Goal: Transaction & Acquisition: Obtain resource

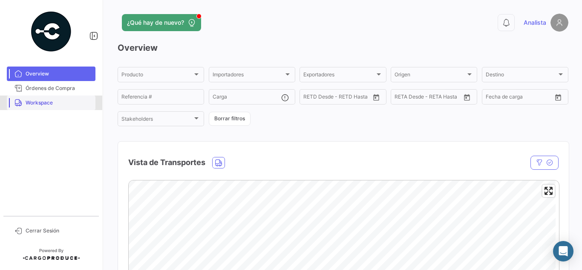
click at [79, 99] on span "Workspace" at bounding box center [59, 103] width 66 height 8
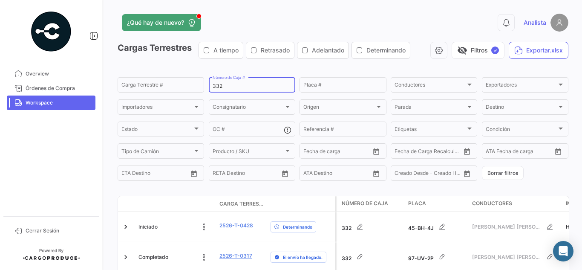
click at [239, 84] on input "332" at bounding box center [252, 86] width 79 height 6
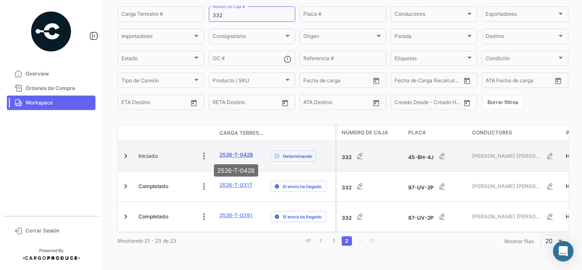
click at [231, 156] on link "2526-T-0428" at bounding box center [237, 155] width 34 height 8
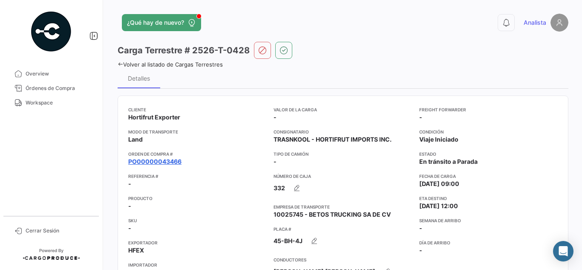
click at [164, 159] on link "PO00000043466" at bounding box center [154, 161] width 53 height 9
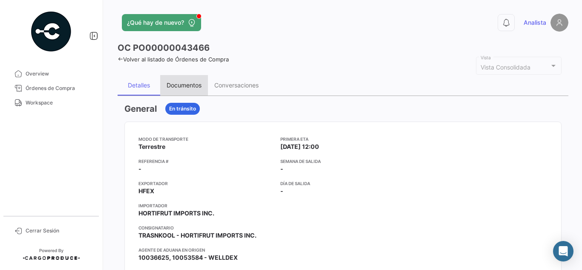
click at [190, 85] on div "Documentos" at bounding box center [184, 84] width 35 height 7
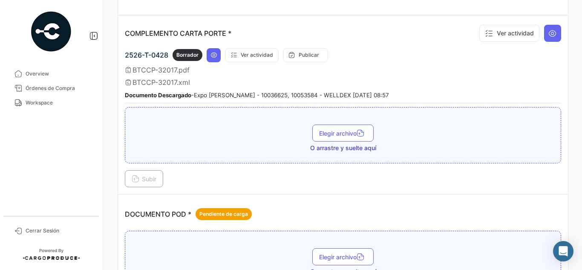
scroll to position [256, 0]
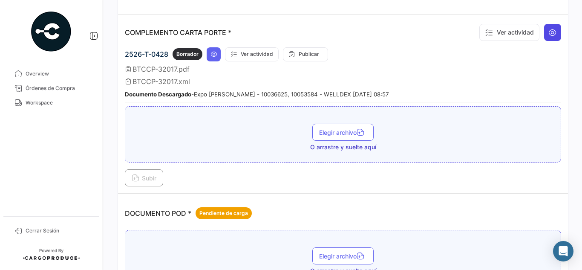
click at [546, 26] on button at bounding box center [552, 32] width 17 height 17
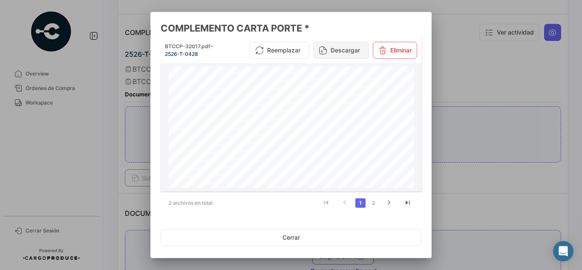
click at [332, 52] on button "Descargar" at bounding box center [341, 50] width 56 height 17
click at [475, 82] on div at bounding box center [291, 135] width 582 height 270
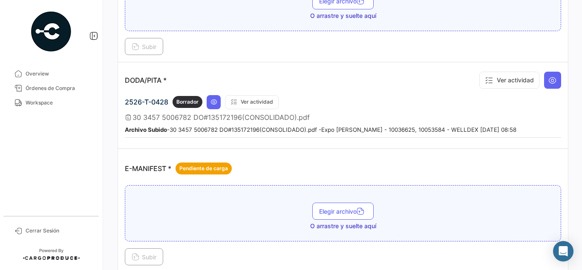
scroll to position [512, 0]
click at [212, 102] on icon at bounding box center [214, 101] width 7 height 7
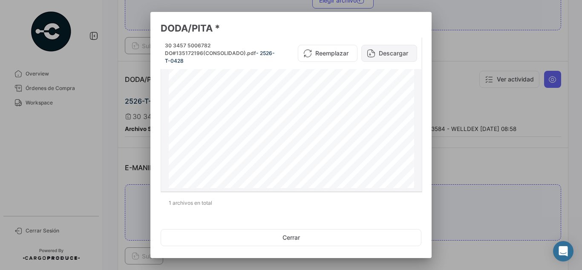
click at [396, 53] on button "Descargar" at bounding box center [389, 53] width 56 height 17
click at [517, 30] on div at bounding box center [291, 135] width 582 height 270
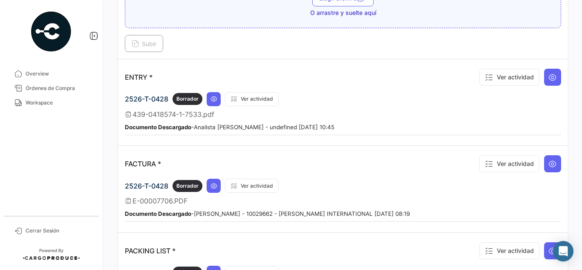
scroll to position [725, 0]
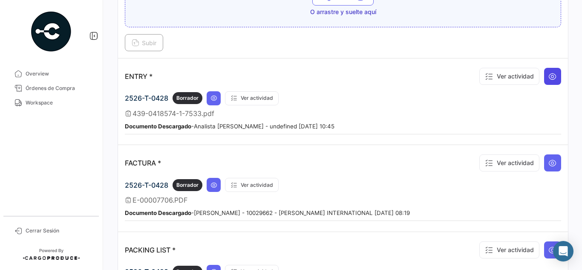
click at [549, 76] on icon at bounding box center [553, 76] width 9 height 9
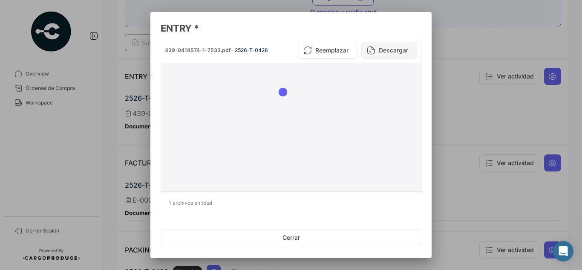
click at [376, 47] on button "Descargar" at bounding box center [389, 50] width 56 height 17
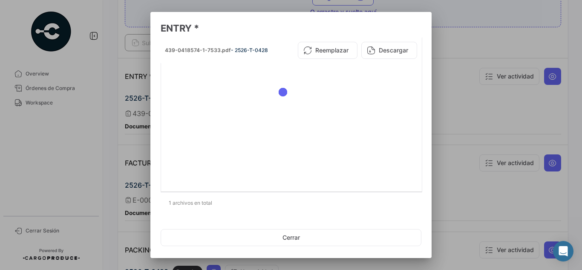
click at [463, 78] on div at bounding box center [291, 135] width 582 height 270
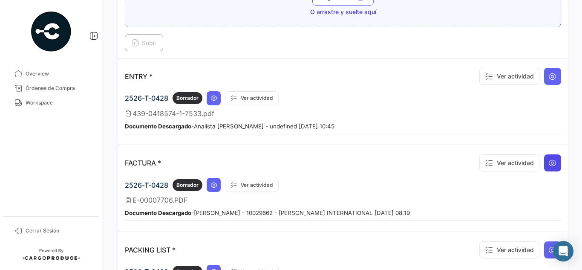
click at [552, 167] on icon at bounding box center [553, 163] width 9 height 9
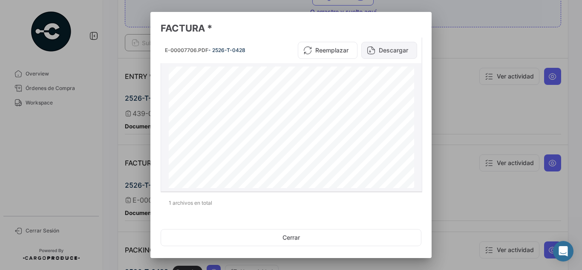
click at [380, 52] on button "Descargar" at bounding box center [389, 50] width 56 height 17
click at [505, 21] on div at bounding box center [291, 135] width 582 height 270
